Goal: Task Accomplishment & Management: Manage account settings

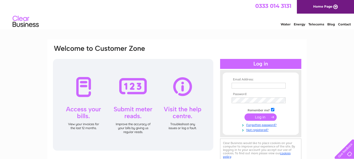
click at [265, 86] on input "text" at bounding box center [258, 86] width 54 height 6
type input "danno144@hotmail.com"
click at [260, 118] on input "submit" at bounding box center [260, 116] width 32 height 7
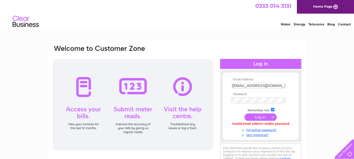
click at [260, 116] on input "submit" at bounding box center [260, 116] width 32 height 7
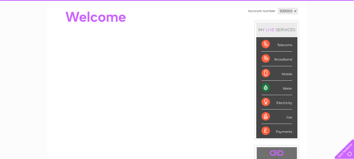
scroll to position [26, 0]
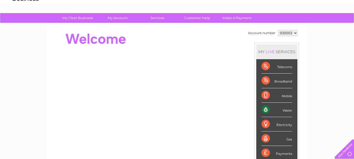
click at [279, 113] on div "Water" at bounding box center [276, 110] width 31 height 14
click at [265, 110] on div "Water" at bounding box center [276, 110] width 31 height 14
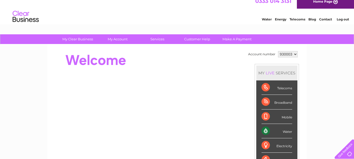
scroll to position [0, 0]
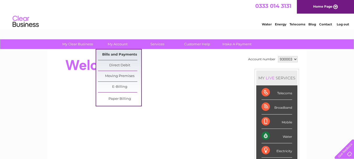
click at [116, 53] on link "Bills and Payments" at bounding box center [119, 54] width 43 height 10
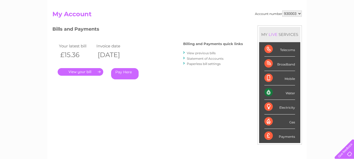
scroll to position [52, 0]
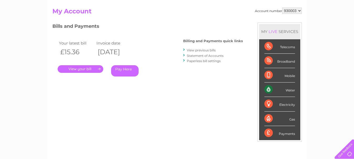
click at [202, 50] on link "View previous bills" at bounding box center [201, 50] width 29 height 4
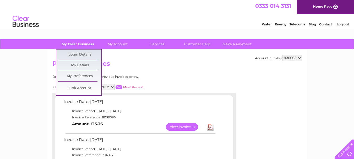
click at [78, 44] on link "My Clear Business" at bounding box center [77, 44] width 43 height 10
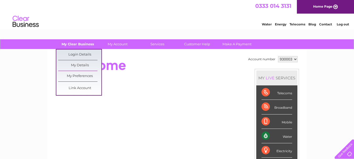
click at [83, 46] on link "My Clear Business" at bounding box center [77, 44] width 43 height 10
click at [81, 54] on link "Login Details" at bounding box center [79, 54] width 43 height 10
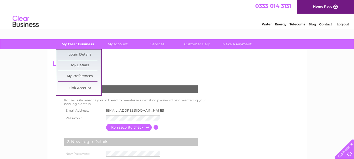
click at [77, 44] on link "My Clear Business" at bounding box center [77, 44] width 43 height 10
